Goal: Information Seeking & Learning: Learn about a topic

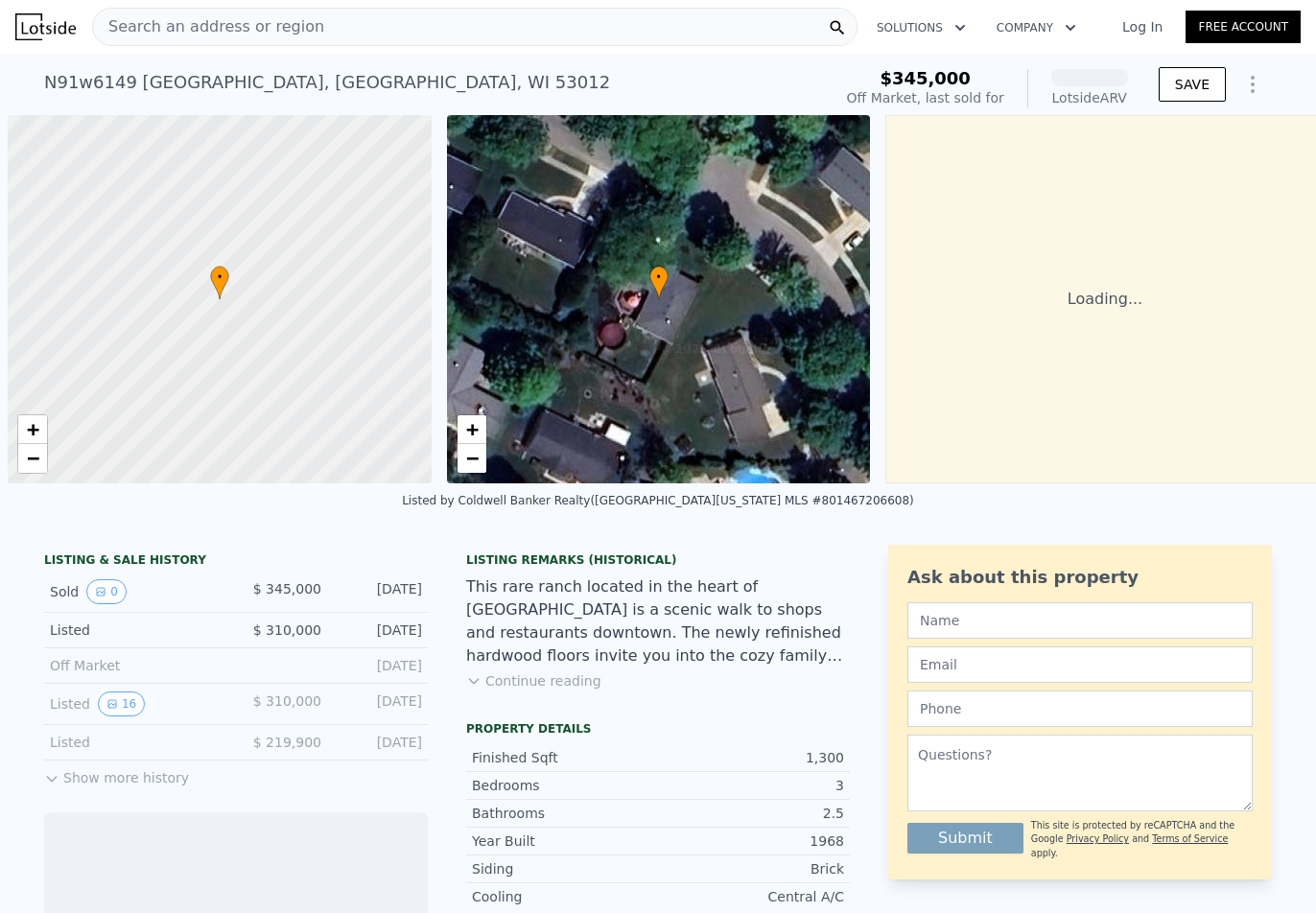
scroll to position [0, 8]
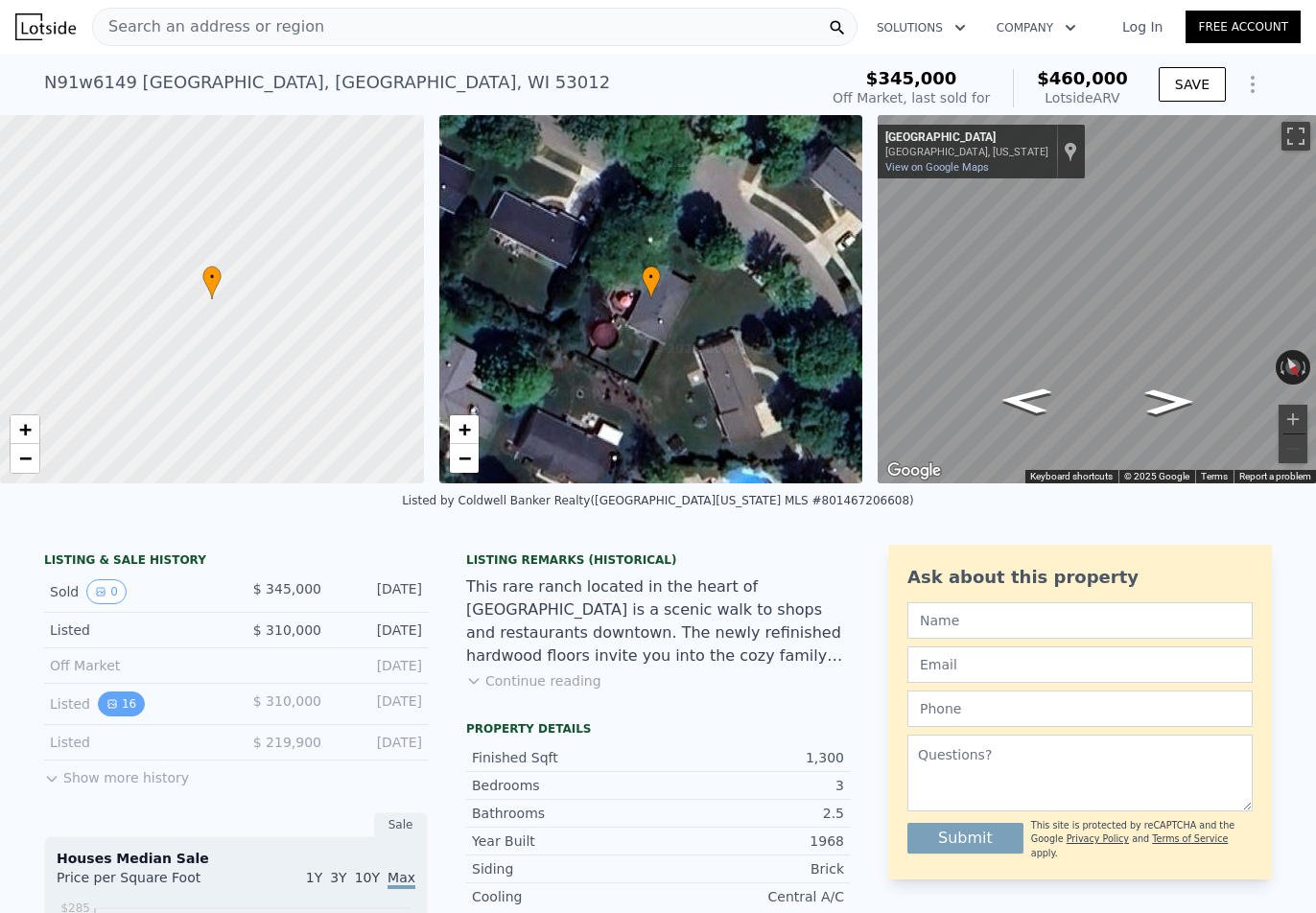
click at [111, 716] on button "16" at bounding box center [121, 703] width 47 height 25
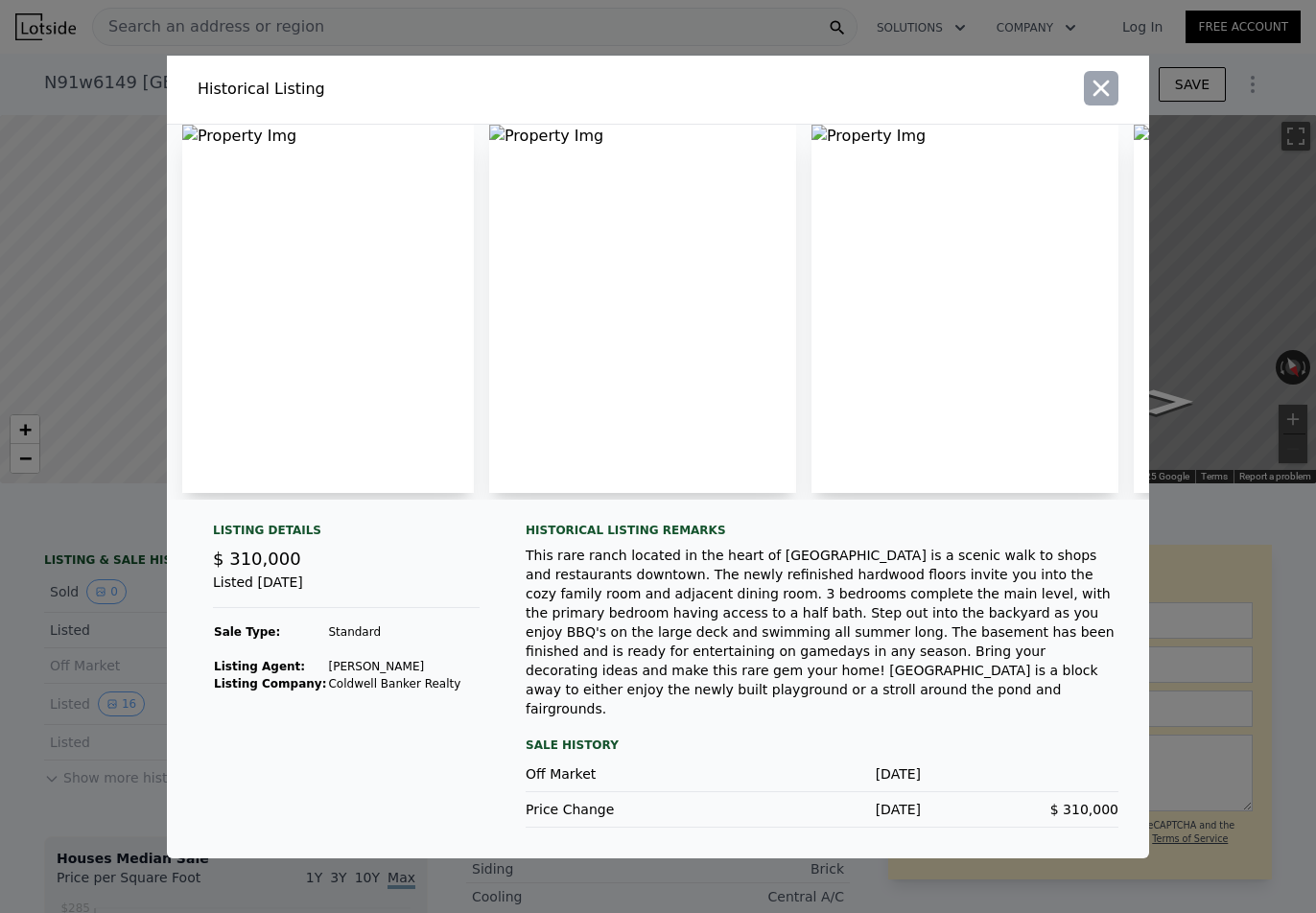
click at [1104, 96] on icon "button" at bounding box center [1101, 88] width 16 height 16
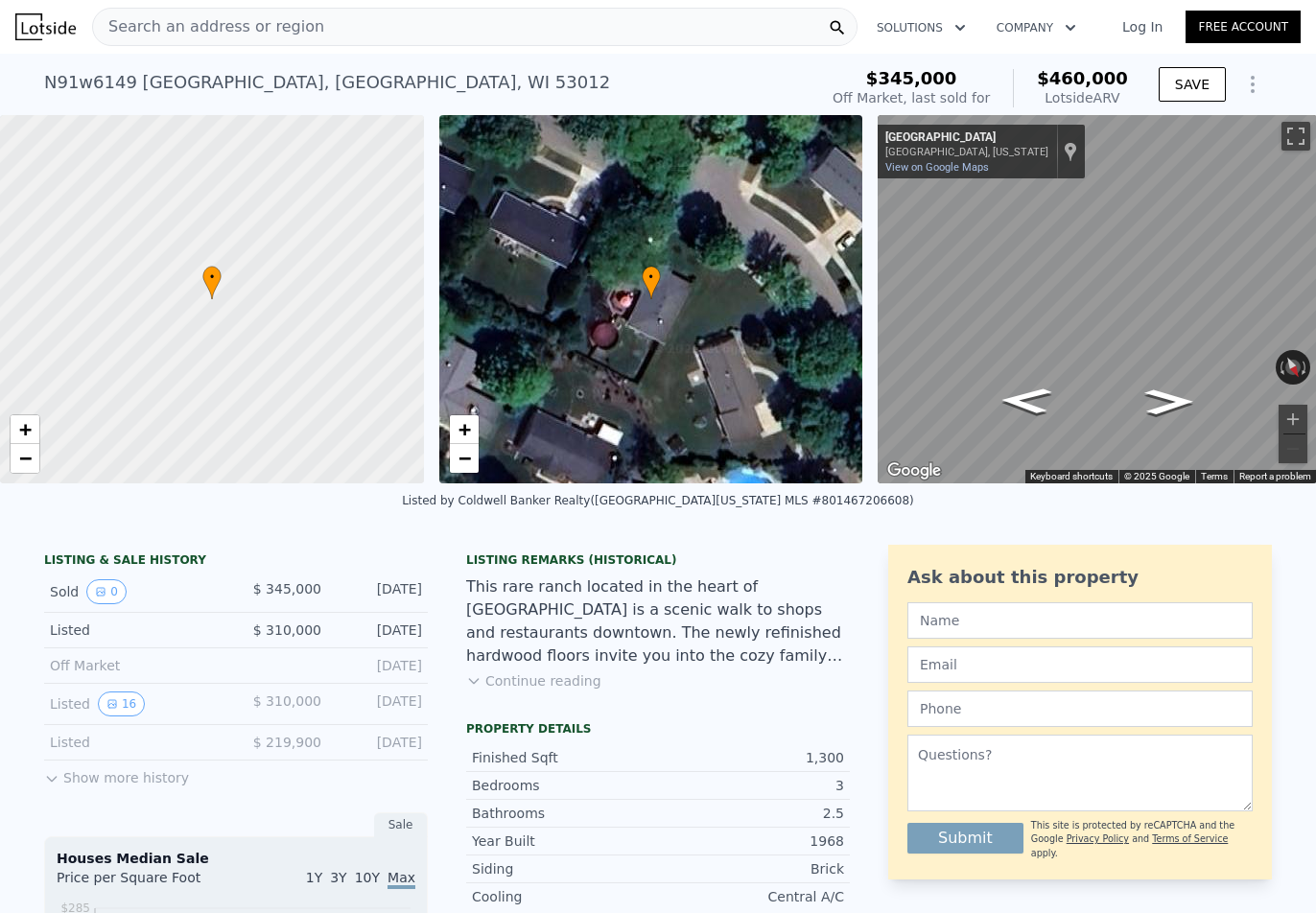
click at [68, 787] on button "Show more history" at bounding box center [116, 773] width 145 height 27
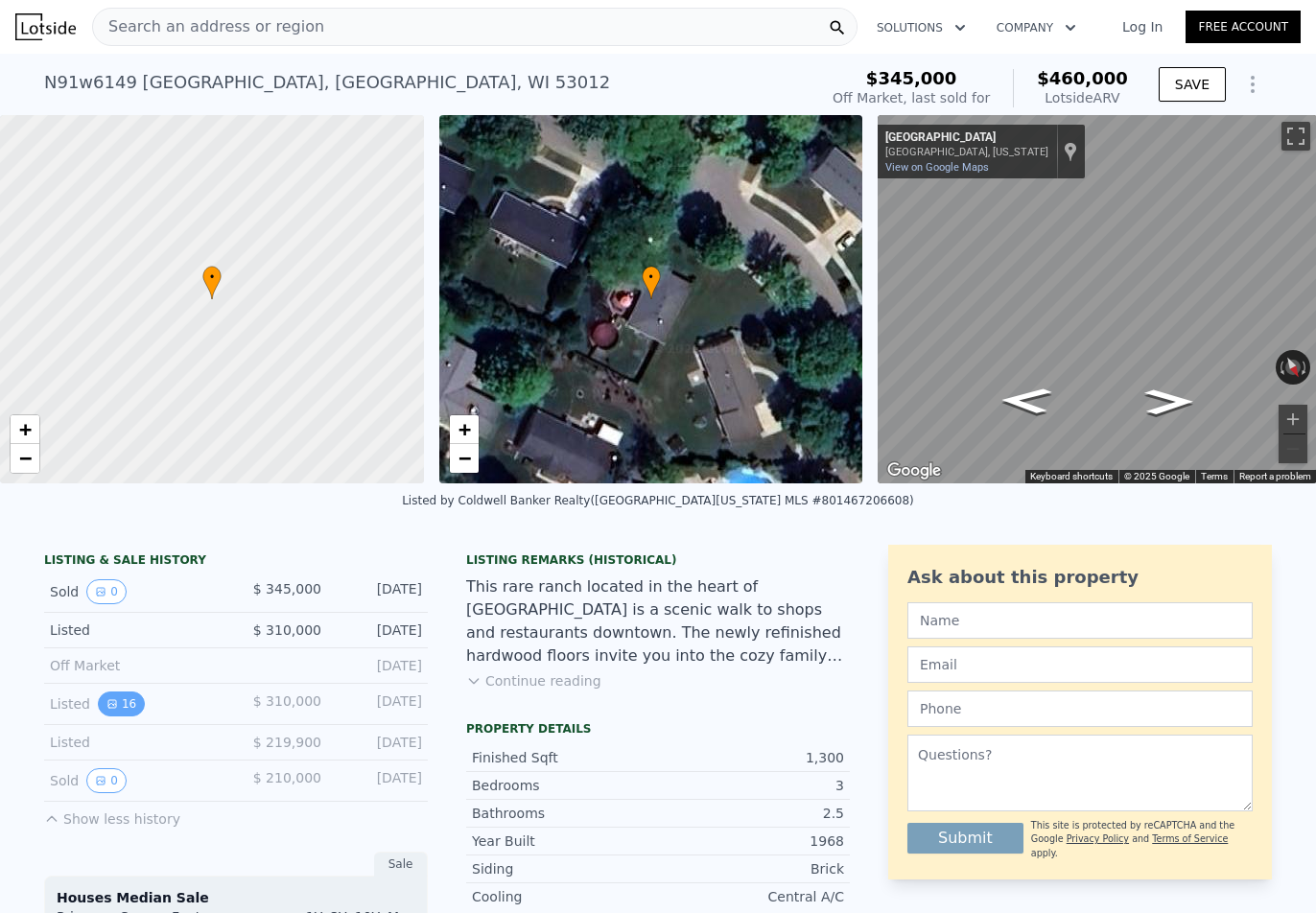
click at [108, 716] on button "16" at bounding box center [121, 703] width 47 height 25
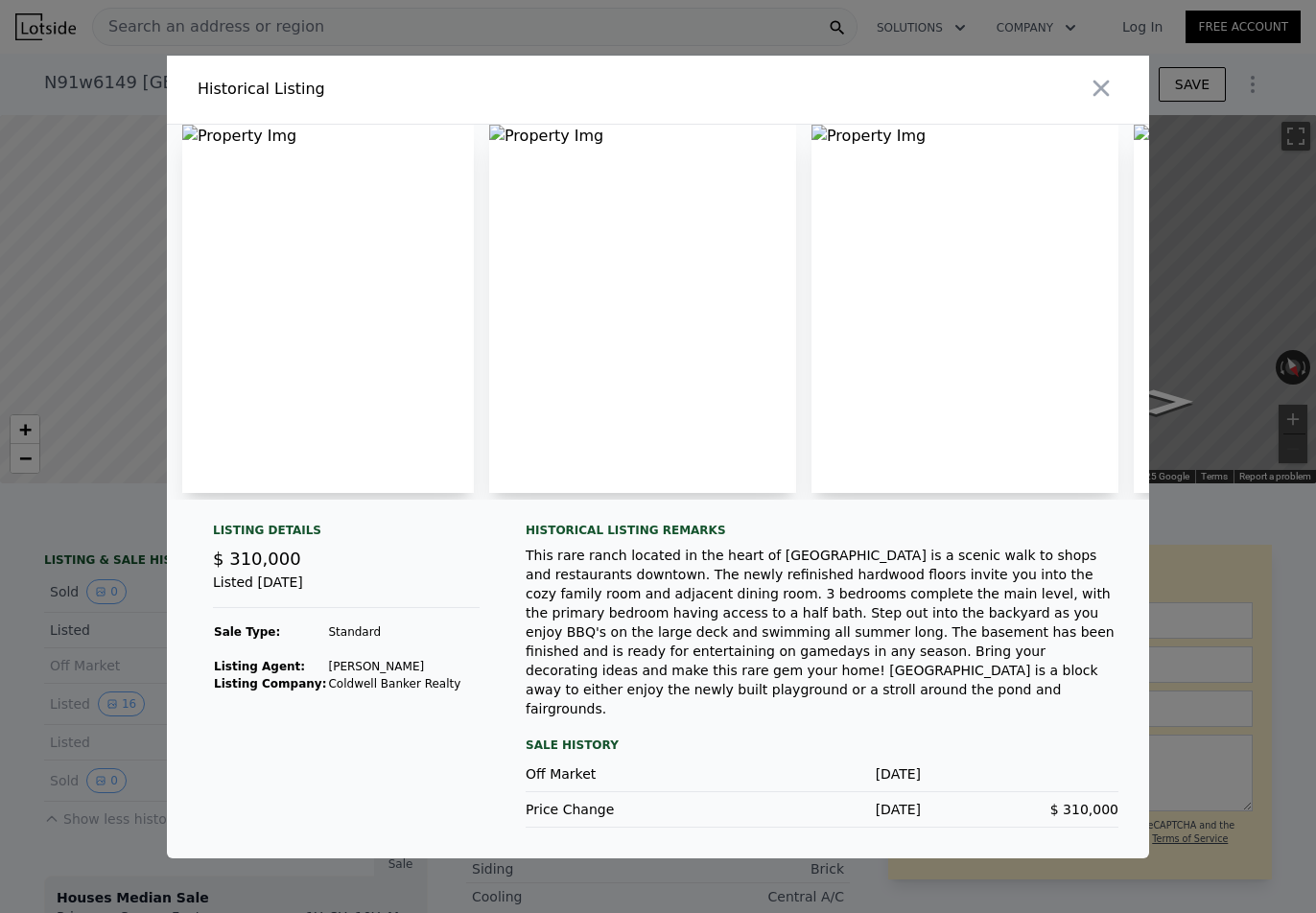
drag, startPoint x: 347, startPoint y: 379, endPoint x: 408, endPoint y: 503, distance: 138.2
click at [635, 398] on div at bounding box center [658, 312] width 982 height 375
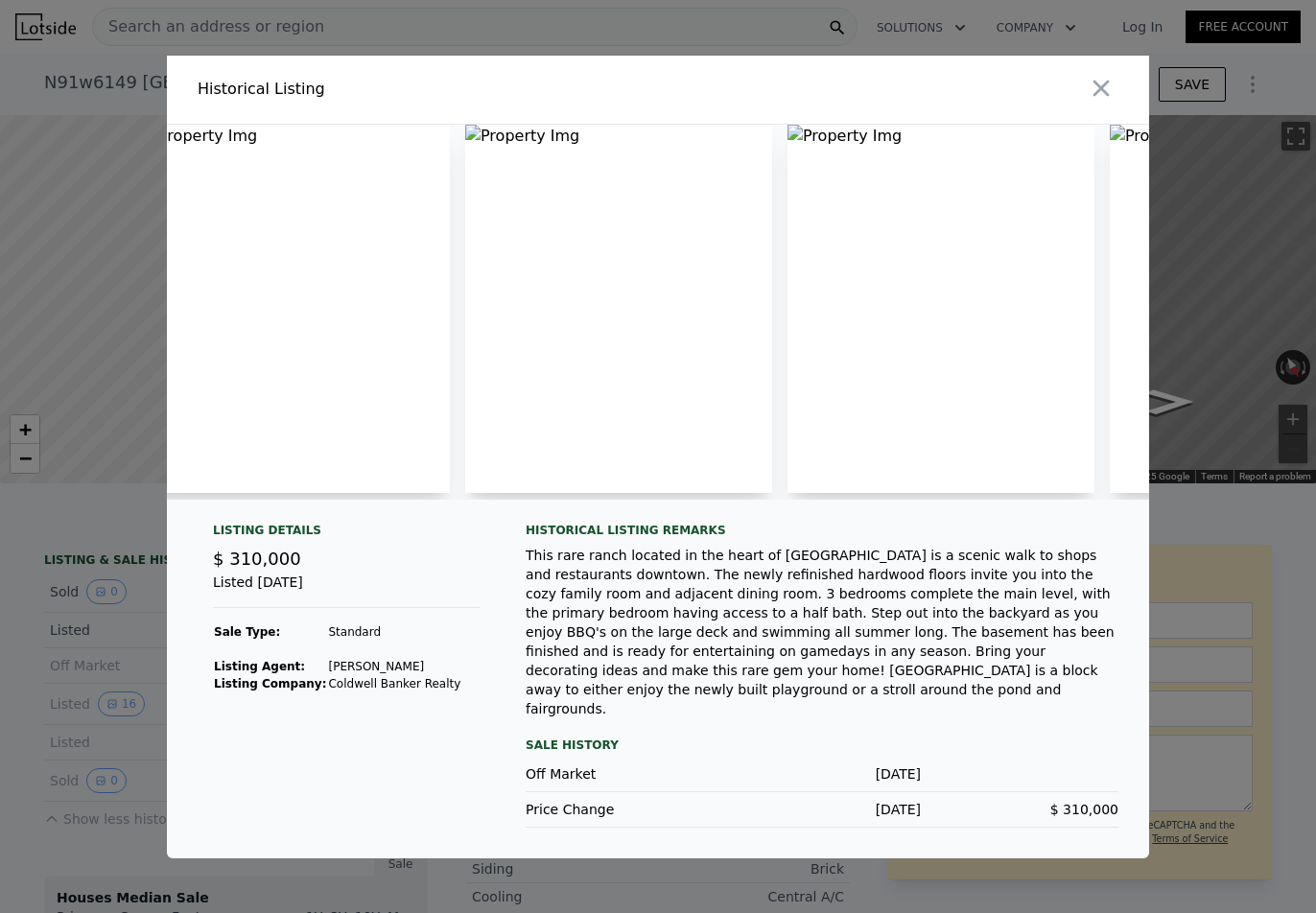
scroll to position [0, 0]
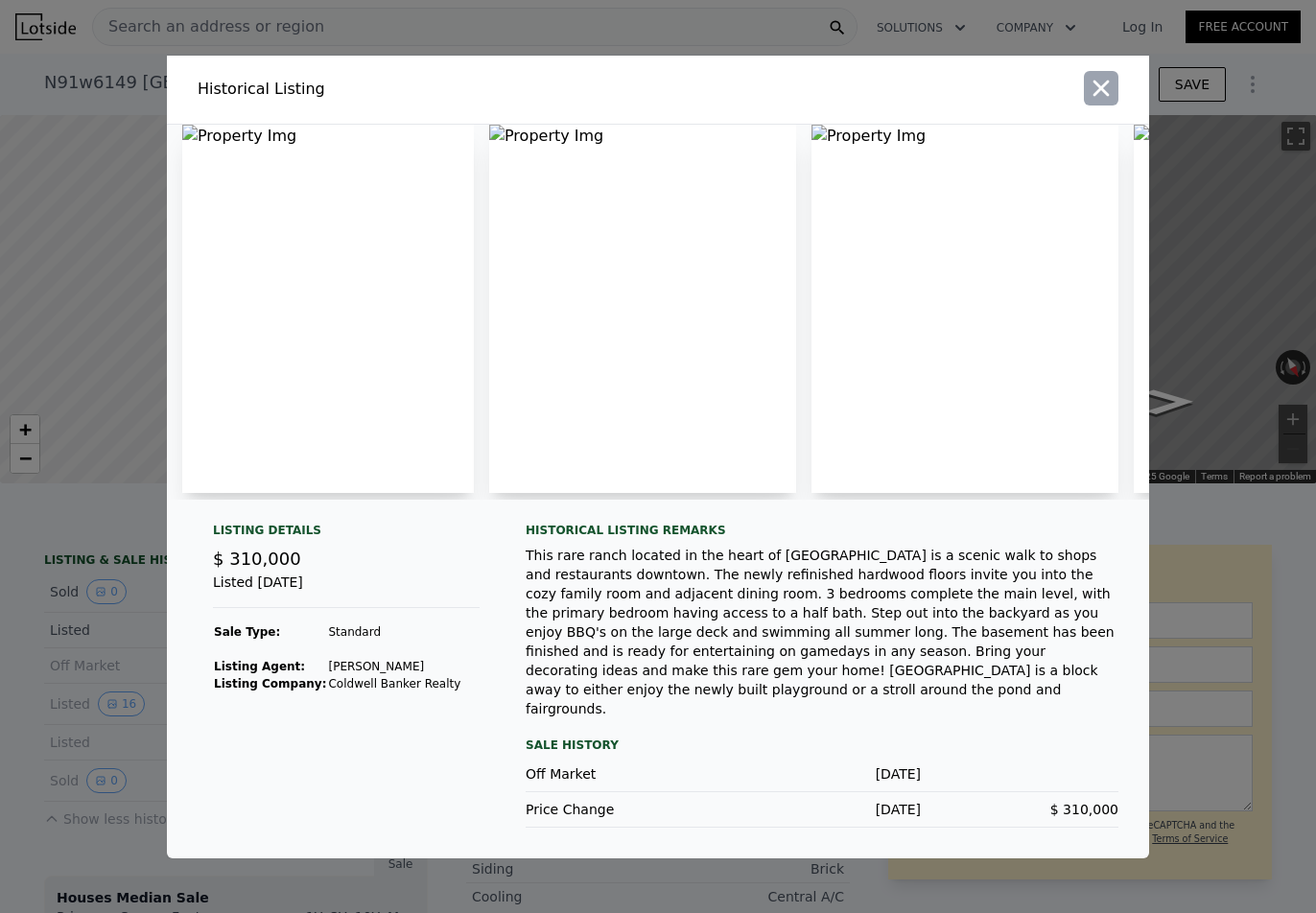
click at [1096, 98] on icon "button" at bounding box center [1101, 88] width 27 height 27
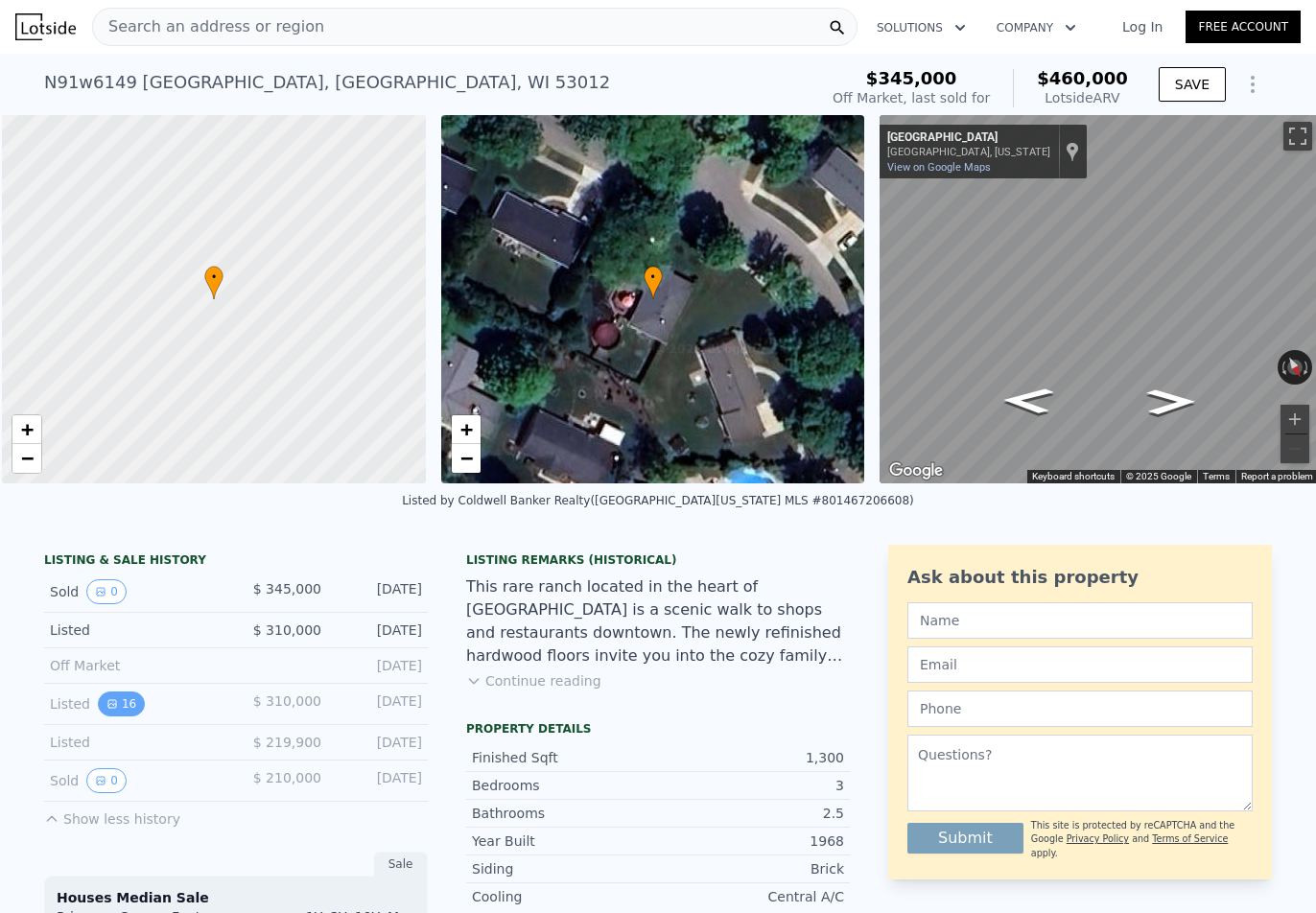
scroll to position [0, 8]
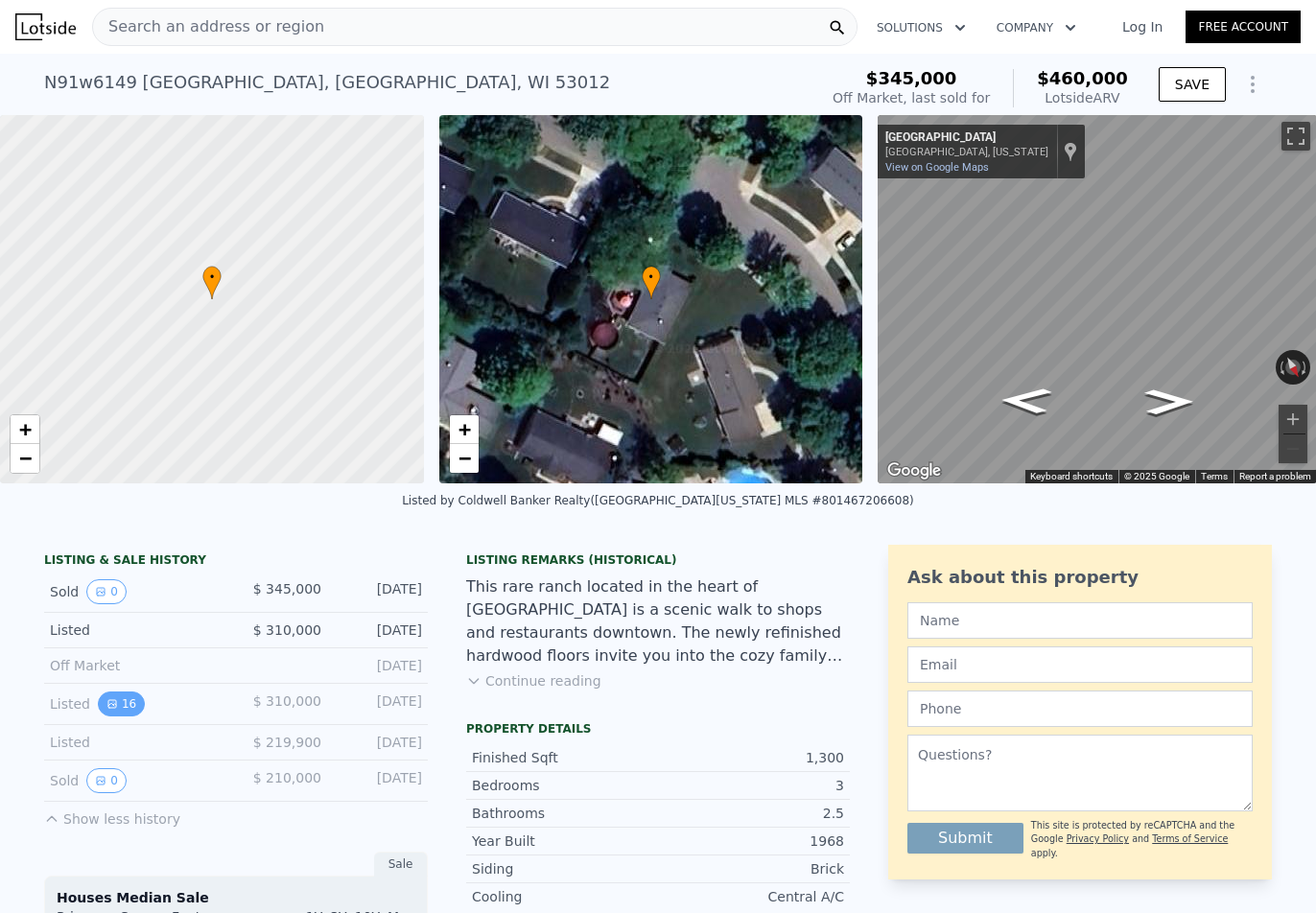
click at [116, 716] on button "16" at bounding box center [121, 703] width 47 height 25
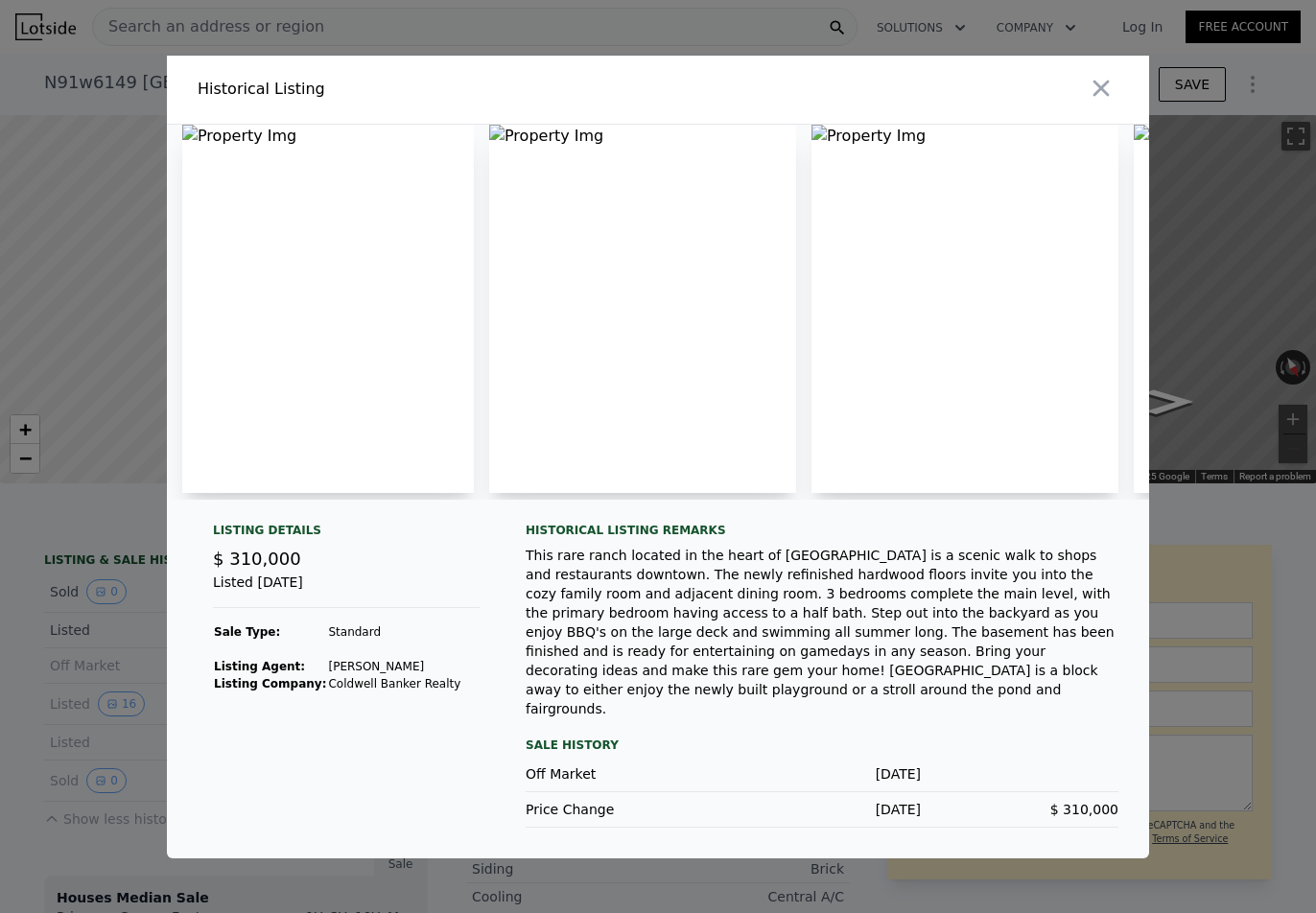
click at [588, 101] on div "Historical Listing" at bounding box center [424, 89] width 453 height 23
click at [546, 147] on img at bounding box center [643, 309] width 307 height 369
click at [384, 146] on img at bounding box center [328, 309] width 292 height 369
click at [1108, 95] on icon "button" at bounding box center [1101, 88] width 16 height 16
